Goal: Task Accomplishment & Management: Use online tool/utility

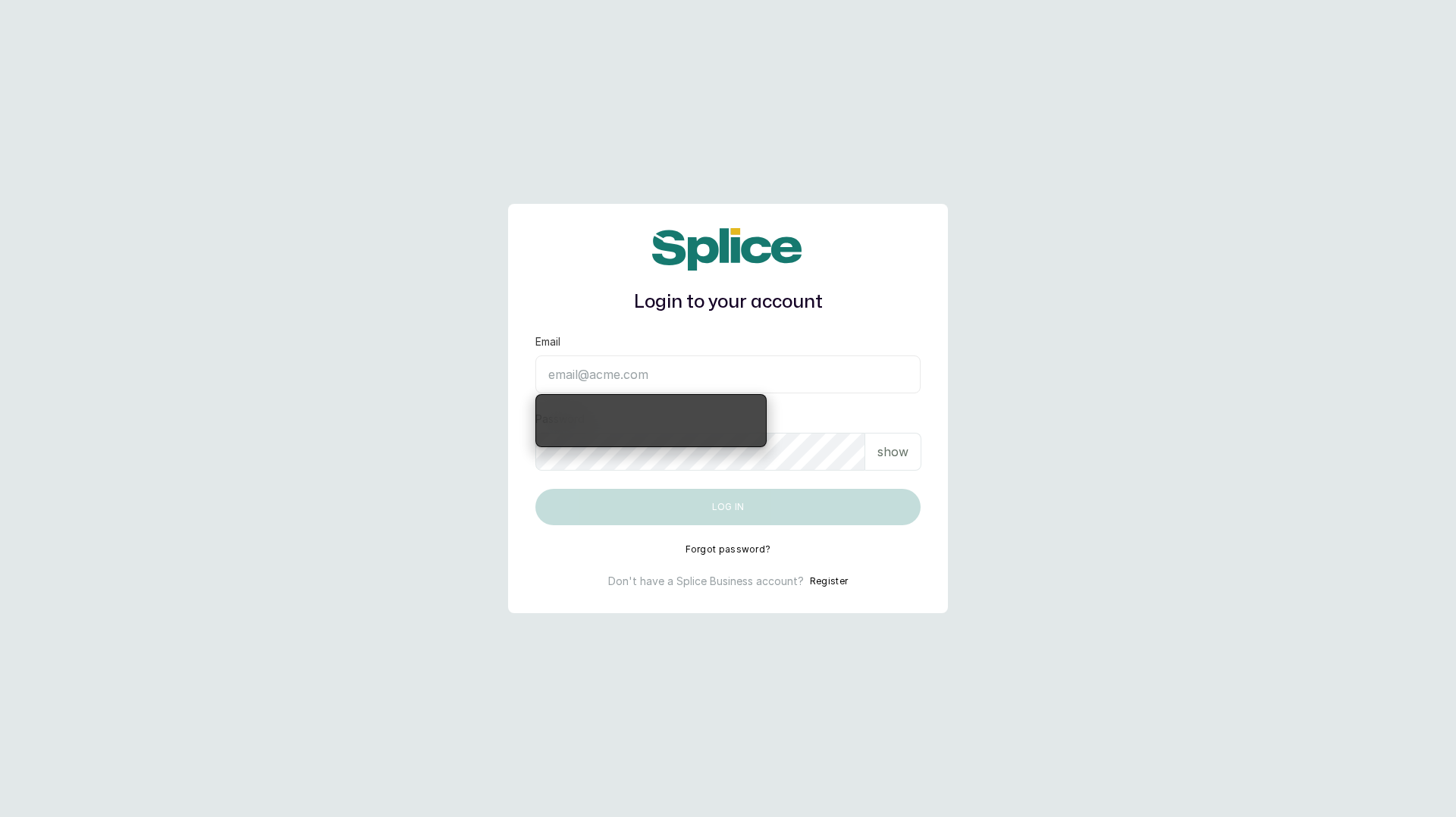
click at [775, 378] on input "Email" at bounding box center [728, 374] width 385 height 38
click at [676, 373] on input "Email" at bounding box center [728, 374] width 385 height 38
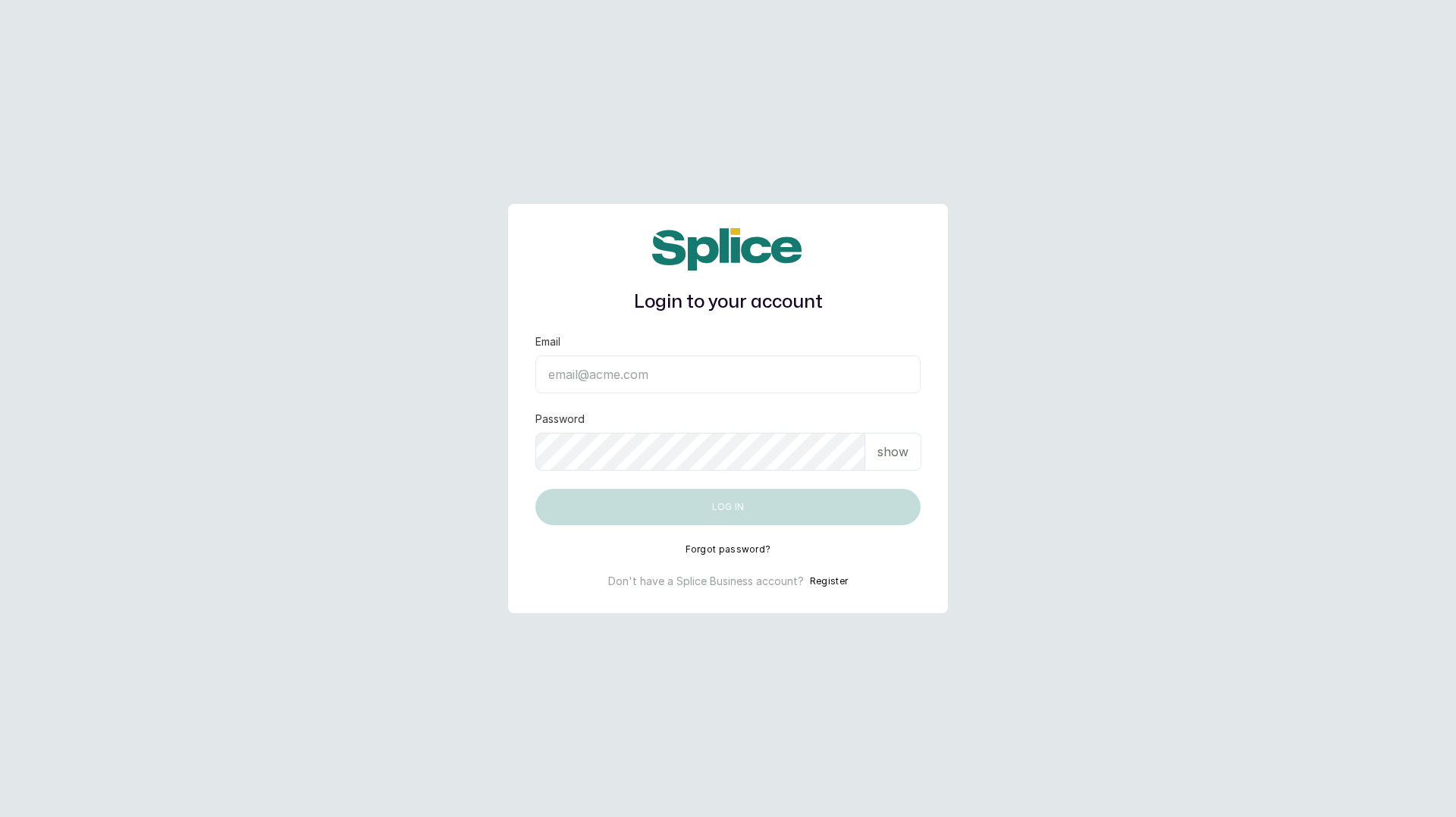
type input "layo@withsplice.com"
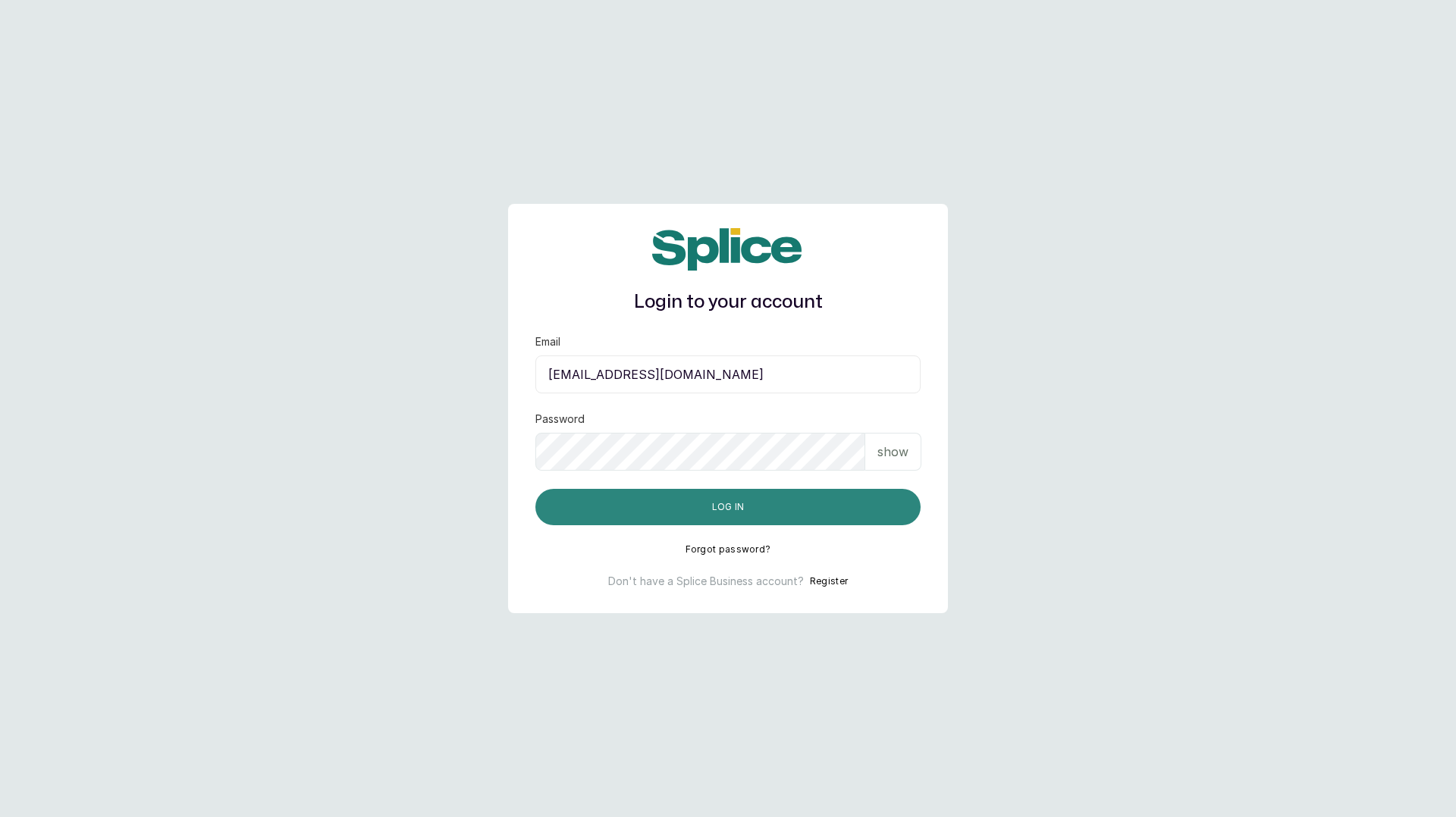
click at [747, 513] on button "Log in" at bounding box center [728, 507] width 385 height 36
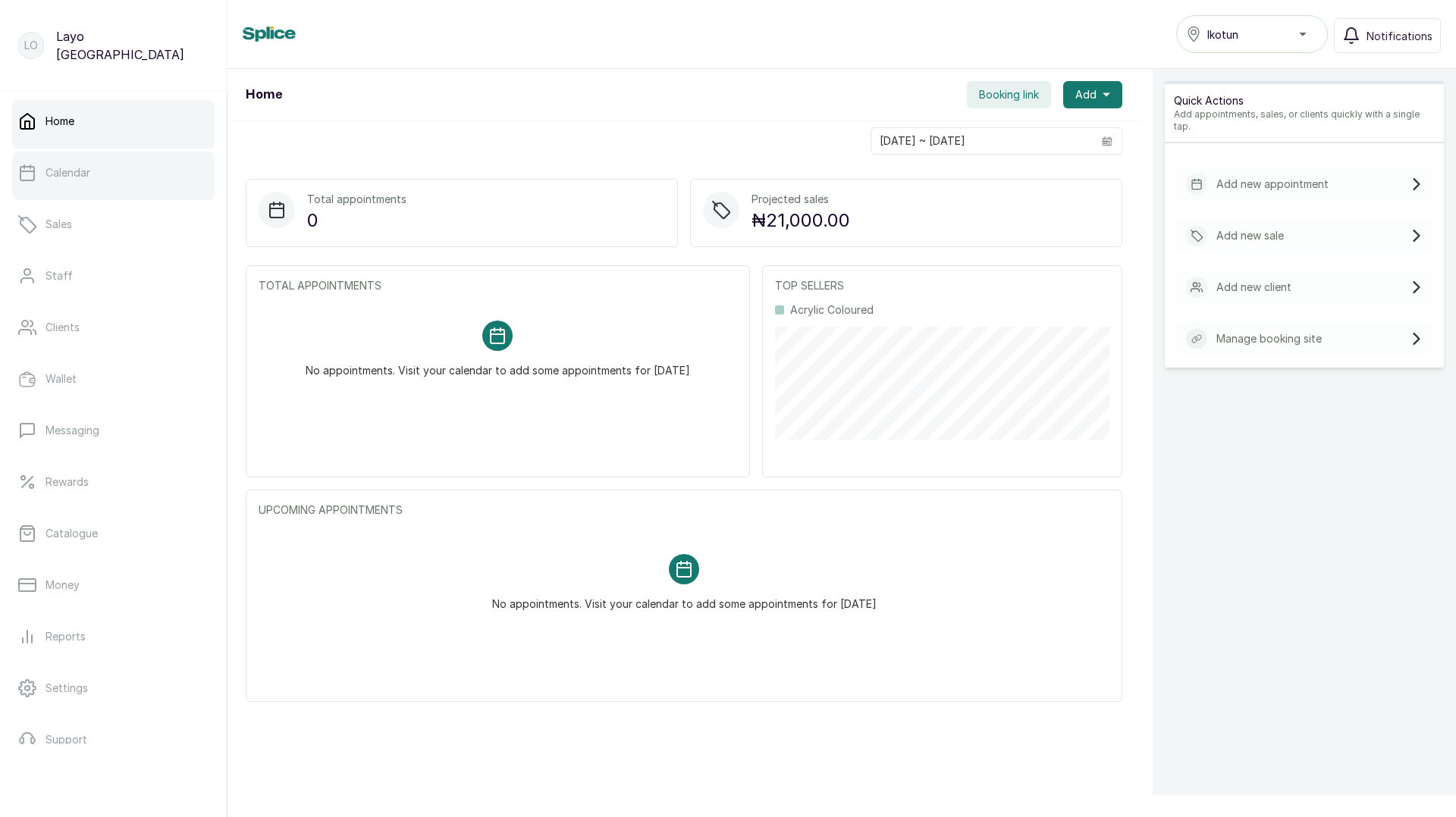
click at [75, 166] on p "Calendar" at bounding box center [67, 173] width 45 height 15
